Goal: Task Accomplishment & Management: Manage account settings

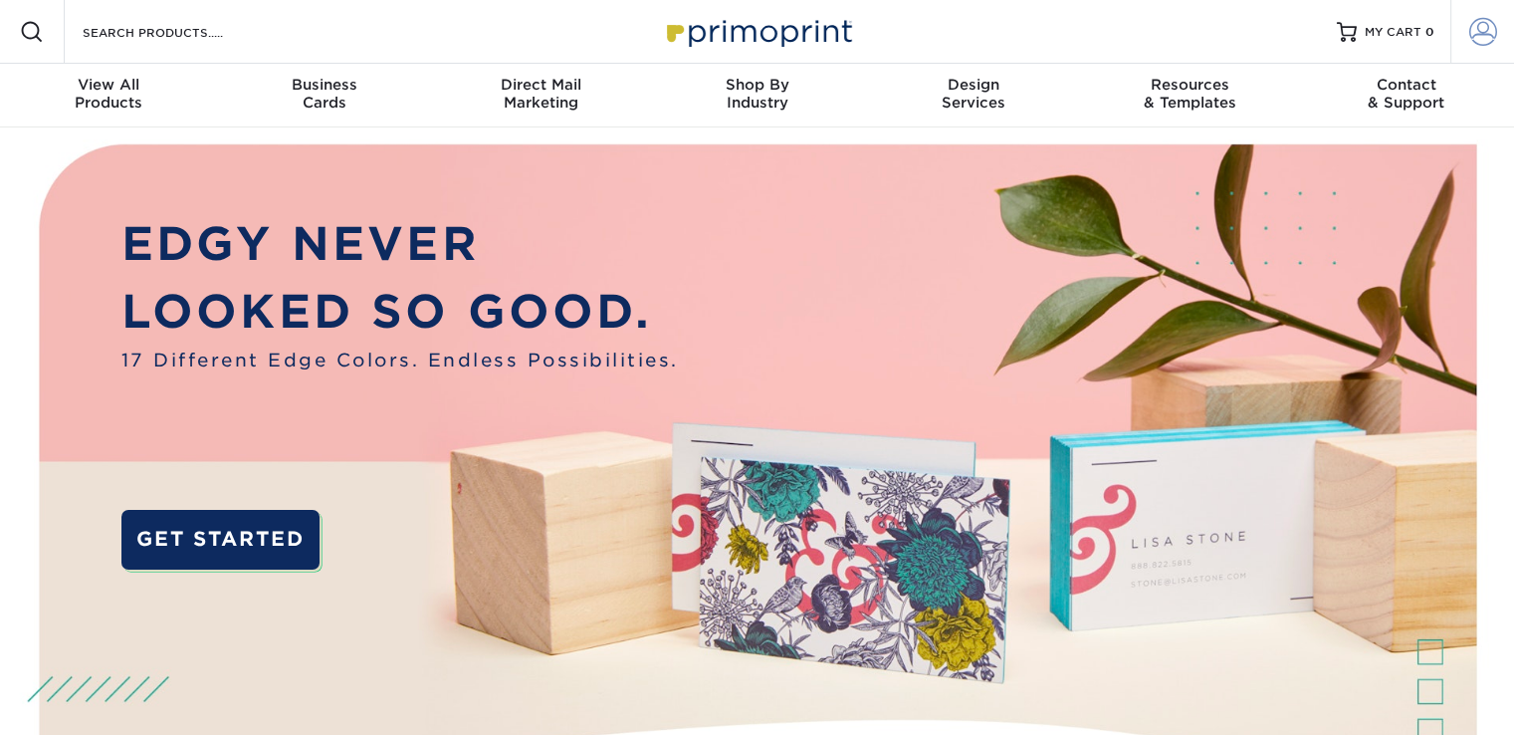
click at [1497, 30] on link "Account" at bounding box center [1483, 32] width 64 height 64
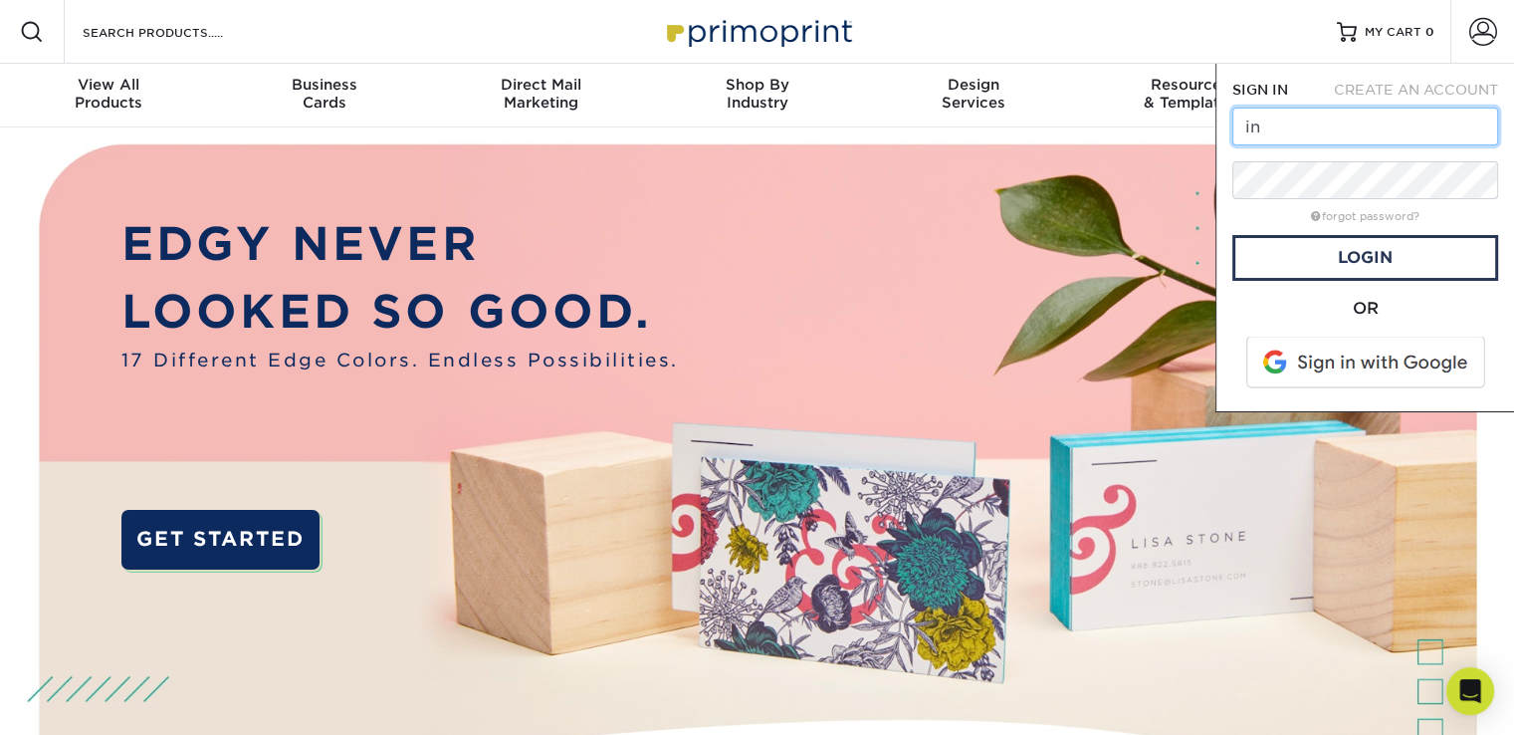
type input "[EMAIL_ADDRESS][DOMAIN_NAME]"
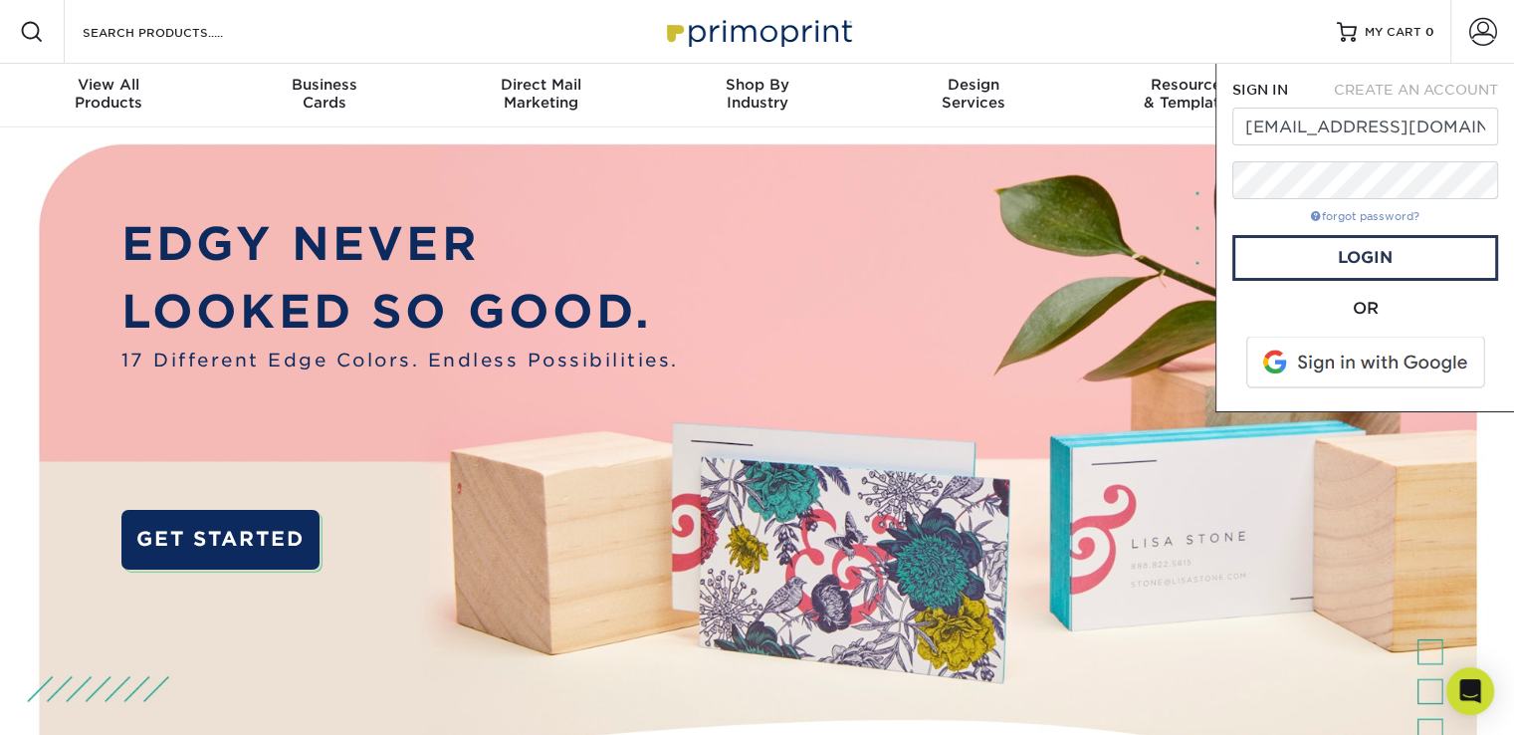
click at [1371, 215] on link "forgot password?" at bounding box center [1365, 216] width 109 height 13
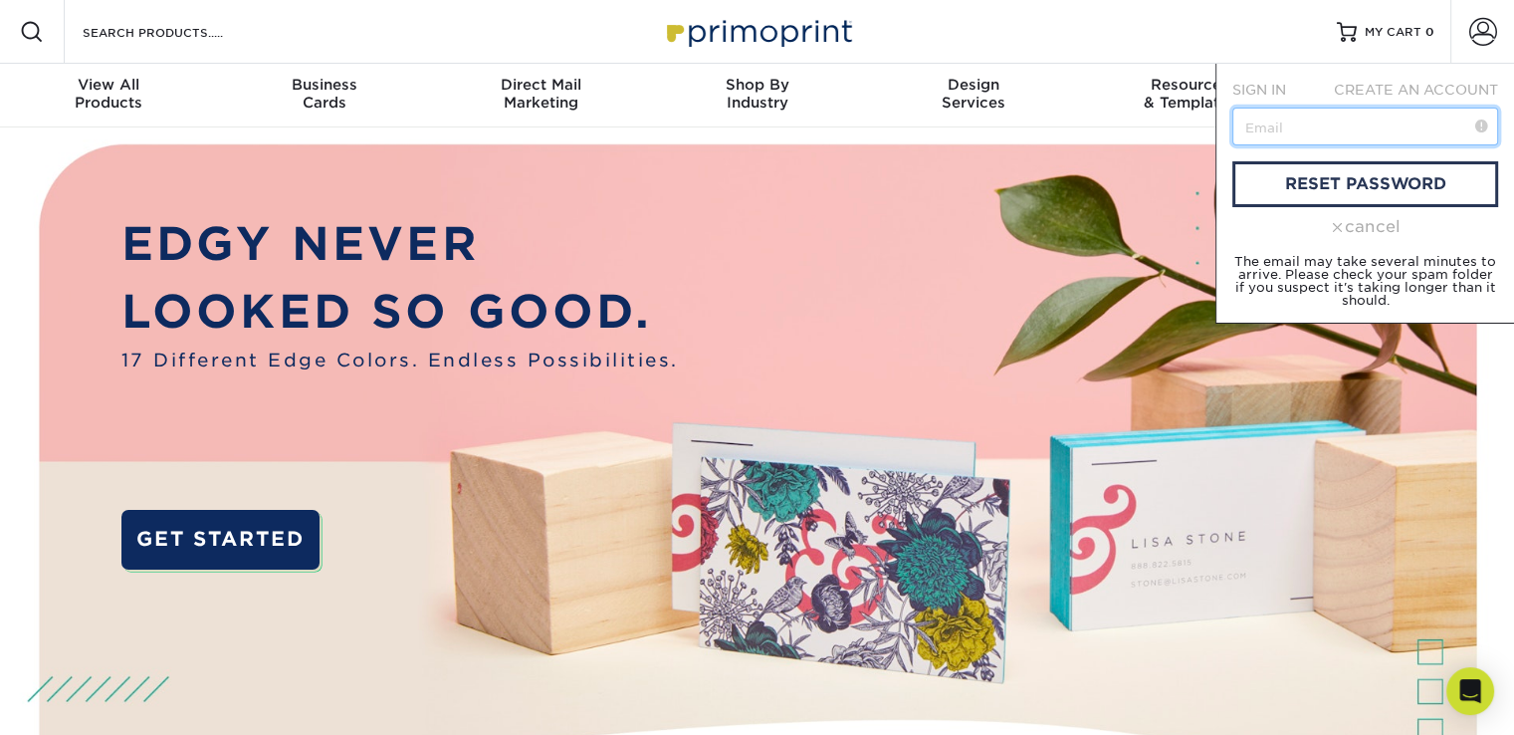
click at [1294, 119] on input "text" at bounding box center [1366, 127] width 266 height 38
type input "[EMAIL_ADDRESS][DOMAIN_NAME]"
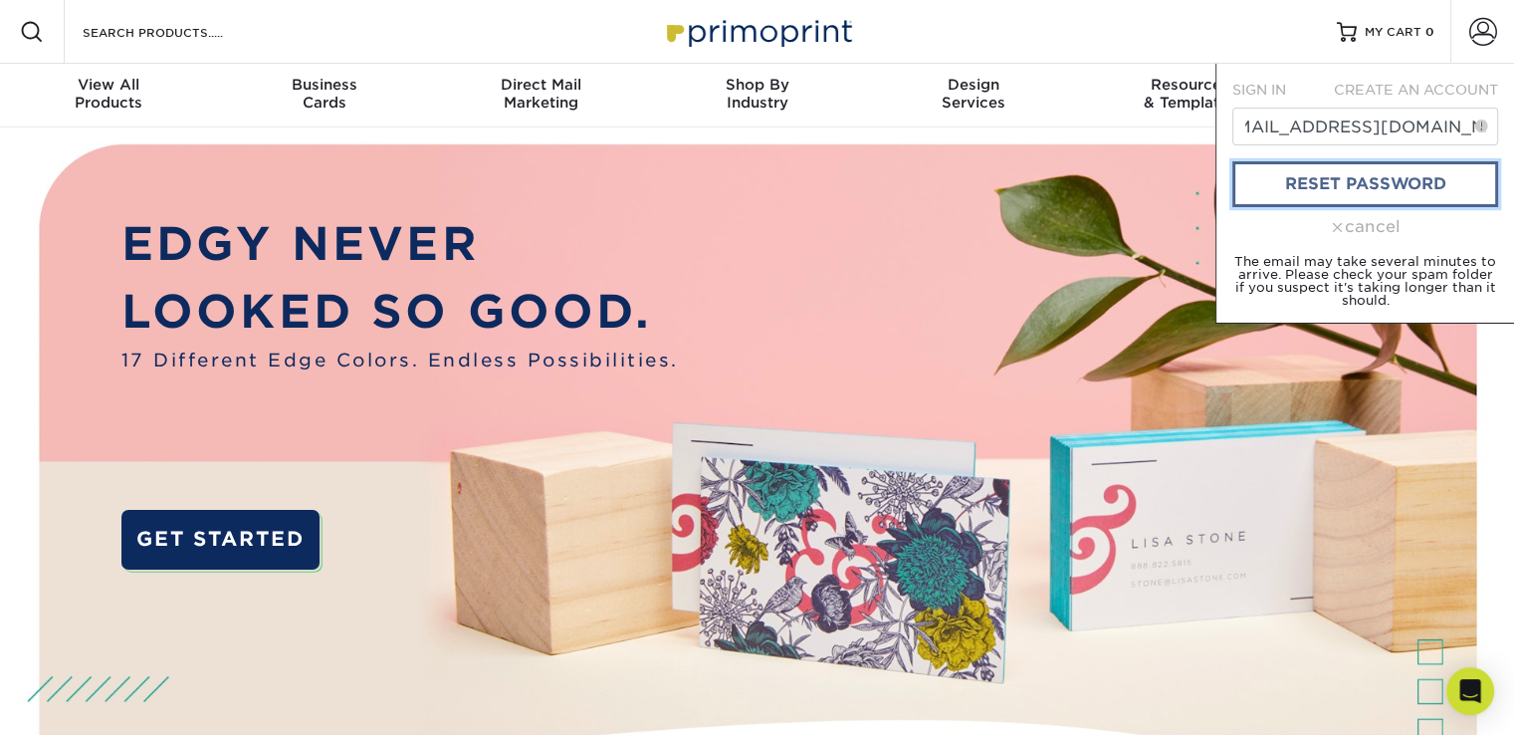
scroll to position [0, 0]
click at [1449, 166] on link "reset password" at bounding box center [1366, 184] width 266 height 46
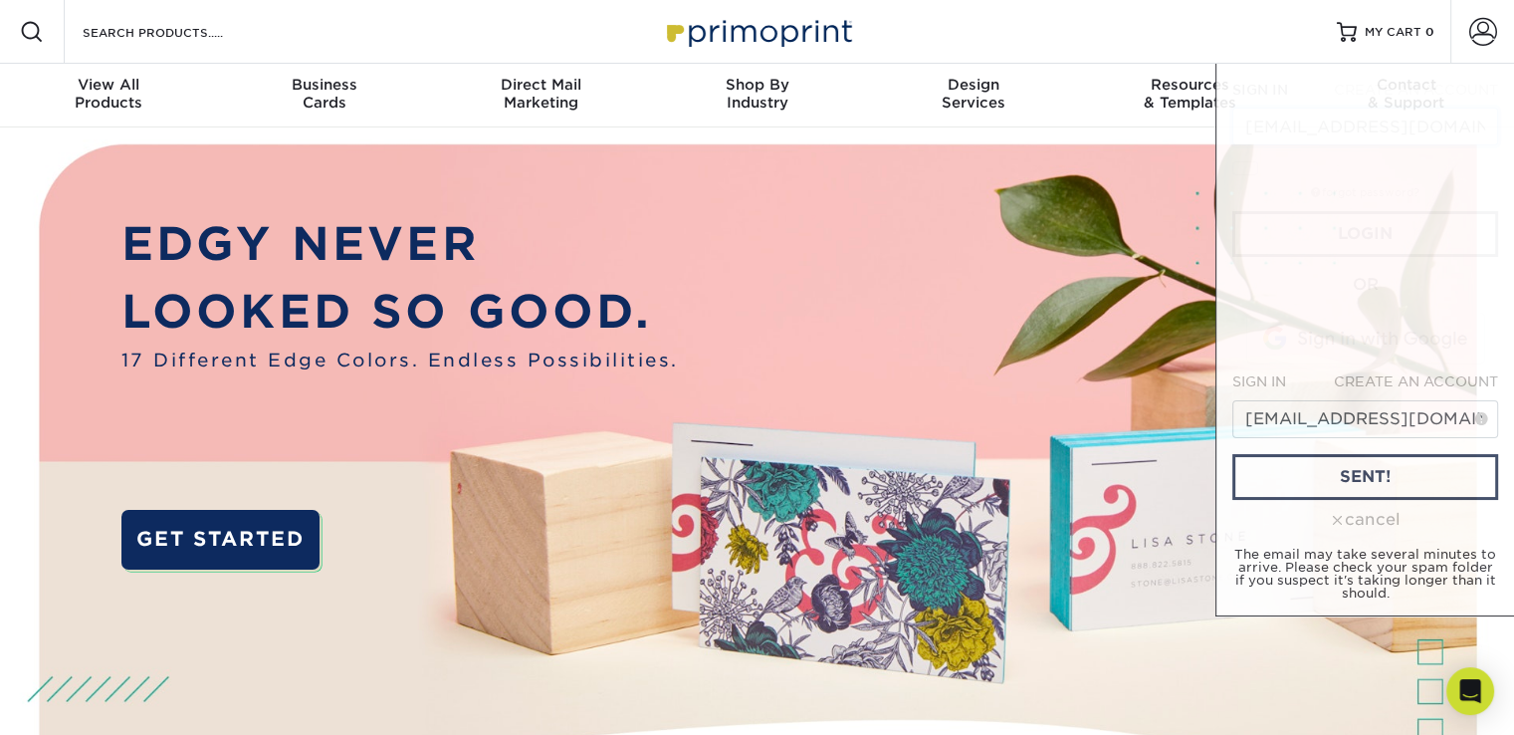
scroll to position [0, 28]
